Goal: Task Accomplishment & Management: Use online tool/utility

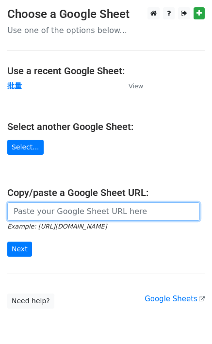
click at [34, 206] on input "url" at bounding box center [103, 212] width 193 height 18
paste input "[URL][DOMAIN_NAME]"
type input "[URL][DOMAIN_NAME]"
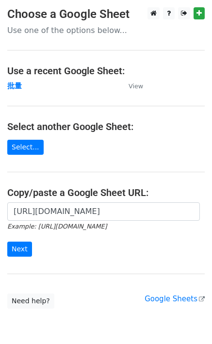
click at [18, 237] on form "https://docs.google.com/spreadsheets/d/1OdUcEapwDADx0zbrvSCU0vXH1fP2oNqM76vy0e6…" at bounding box center [106, 230] width 198 height 54
click at [18, 245] on input "Next" at bounding box center [19, 249] width 25 height 15
click at [69, 223] on small "Example: [URL][DOMAIN_NAME]" at bounding box center [57, 226] width 100 height 7
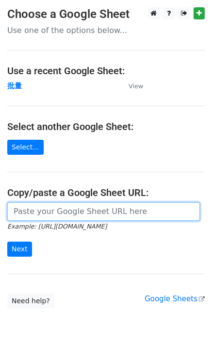
click at [66, 217] on input "url" at bounding box center [103, 212] width 193 height 18
paste input "[URL][DOMAIN_NAME]"
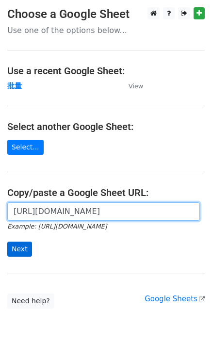
scroll to position [0, 256]
type input "[URL][DOMAIN_NAME]"
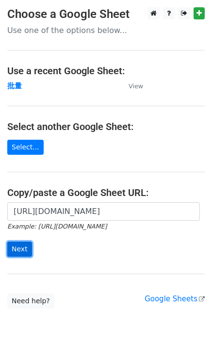
click at [22, 248] on input "Next" at bounding box center [19, 249] width 25 height 15
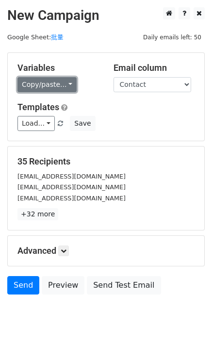
click at [45, 80] on link "Copy/paste..." at bounding box center [46, 84] width 59 height 15
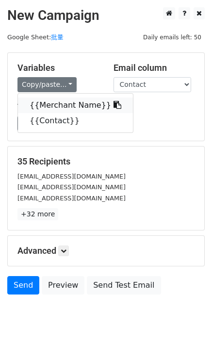
click at [46, 98] on link "{{Merchant Name}}" at bounding box center [75, 106] width 115 height 16
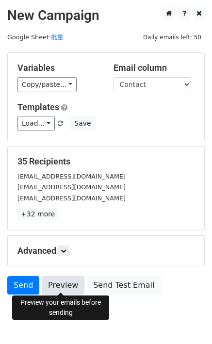
click at [51, 287] on link "Preview" at bounding box center [63, 285] width 43 height 18
